Goal: Task Accomplishment & Management: Use online tool/utility

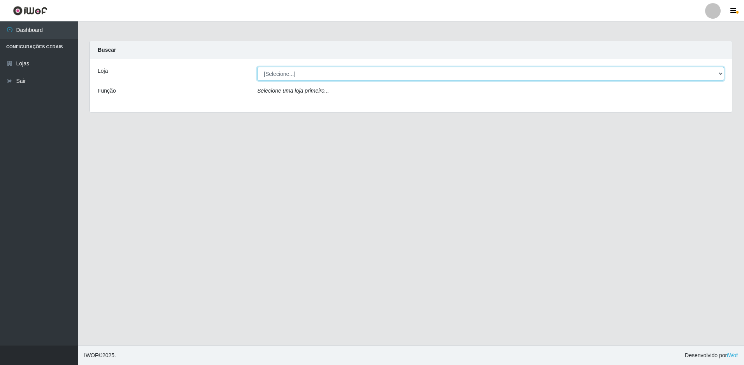
click at [281, 77] on select "[Selecione...] Extrabom - Loja 51 Gaivotas" at bounding box center [490, 74] width 467 height 14
select select "469"
click at [257, 67] on select "[Selecione...] Extrabom - Loja 51 Gaivotas" at bounding box center [490, 74] width 467 height 14
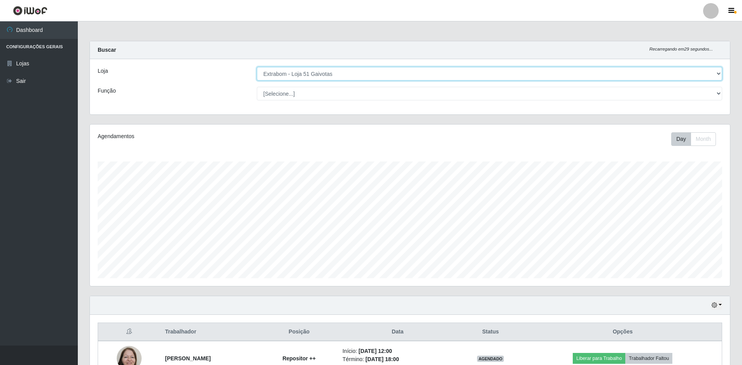
scroll to position [161, 640]
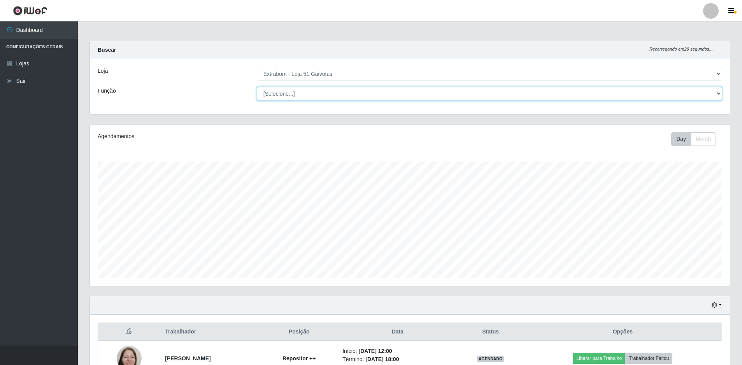
click at [293, 95] on select "[Selecione...] Repositor Repositor + Repositor ++" at bounding box center [489, 94] width 465 height 14
click at [293, 99] on select "[Selecione...] Repositor Repositor + Repositor ++" at bounding box center [489, 94] width 465 height 14
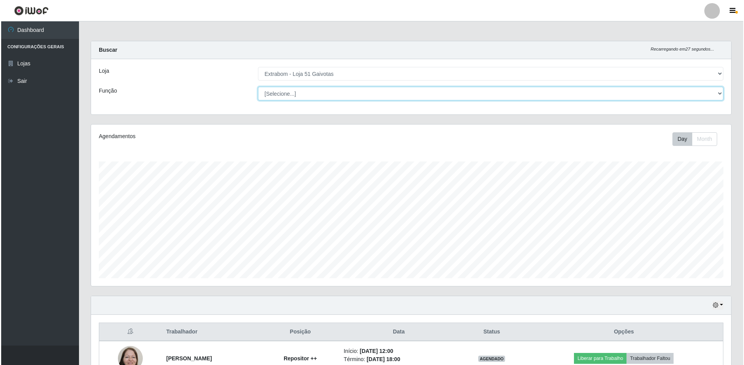
scroll to position [117, 0]
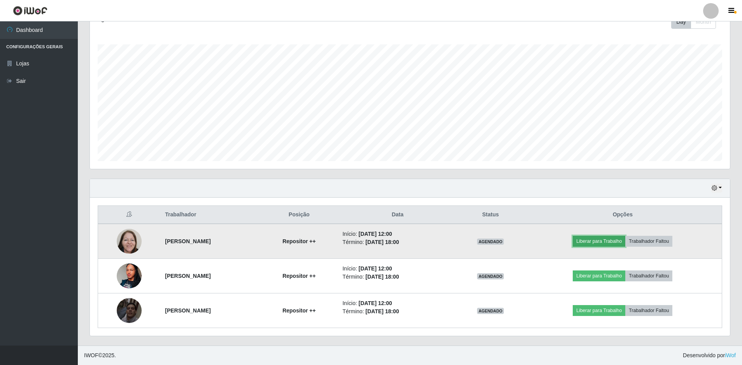
drag, startPoint x: 277, startPoint y: 158, endPoint x: 619, endPoint y: 244, distance: 352.1
click at [619, 244] on button "Liberar para Trabalho" at bounding box center [599, 241] width 53 height 11
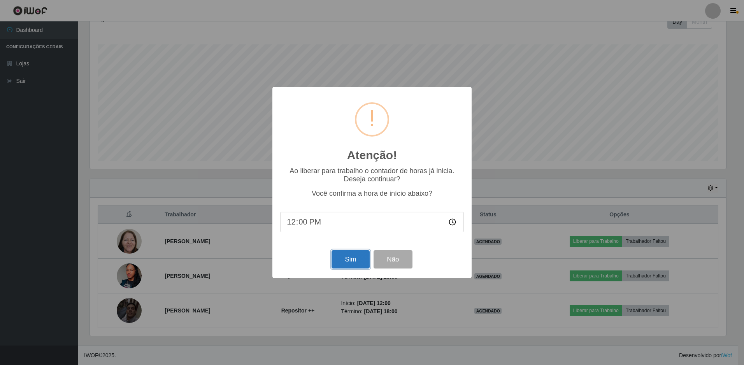
click at [352, 267] on button "Sim" at bounding box center [350, 259] width 38 height 18
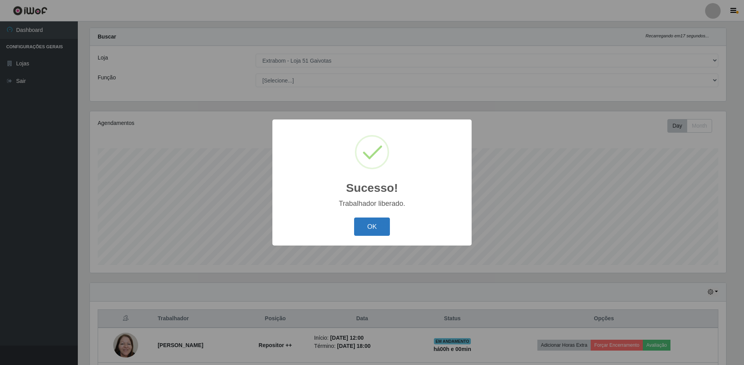
click at [363, 226] on button "OK" at bounding box center [372, 226] width 36 height 18
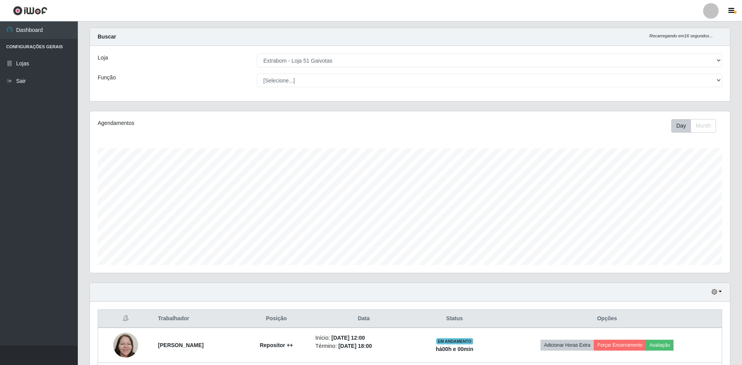
scroll to position [117, 0]
